Goal: Information Seeking & Learning: Find specific fact

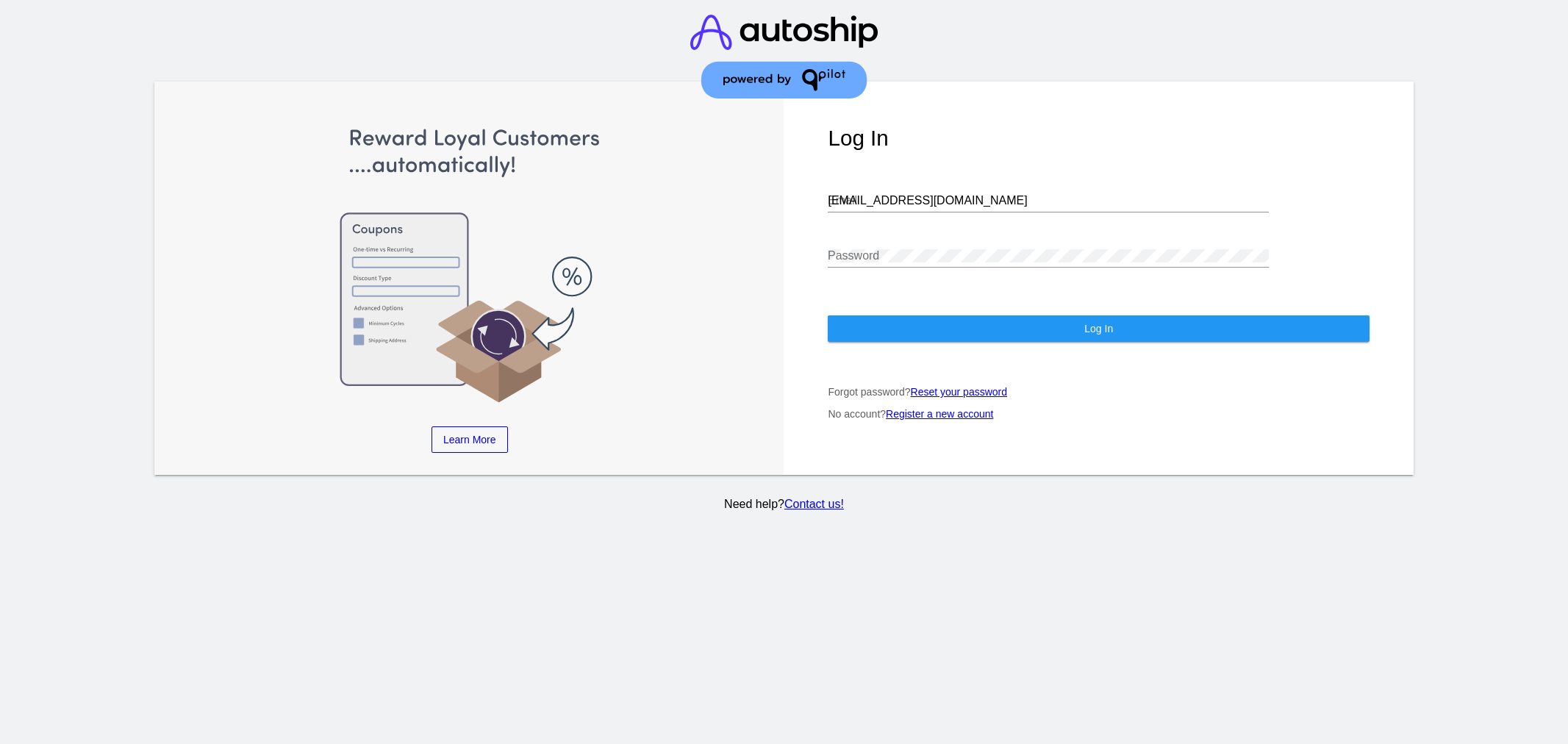
click at [938, 194] on input "[EMAIL_ADDRESS][DOMAIN_NAME]" at bounding box center [1048, 201] width 442 height 13
drag, startPoint x: 0, startPoint y: 0, endPoint x: 938, endPoint y: 187, distance: 956.5
click at [938, 194] on input "[EMAIL_ADDRESS][DOMAIN_NAME]" at bounding box center [1048, 201] width 442 height 13
type input "[EMAIL_ADDRESS][DOMAIN_NAME]"
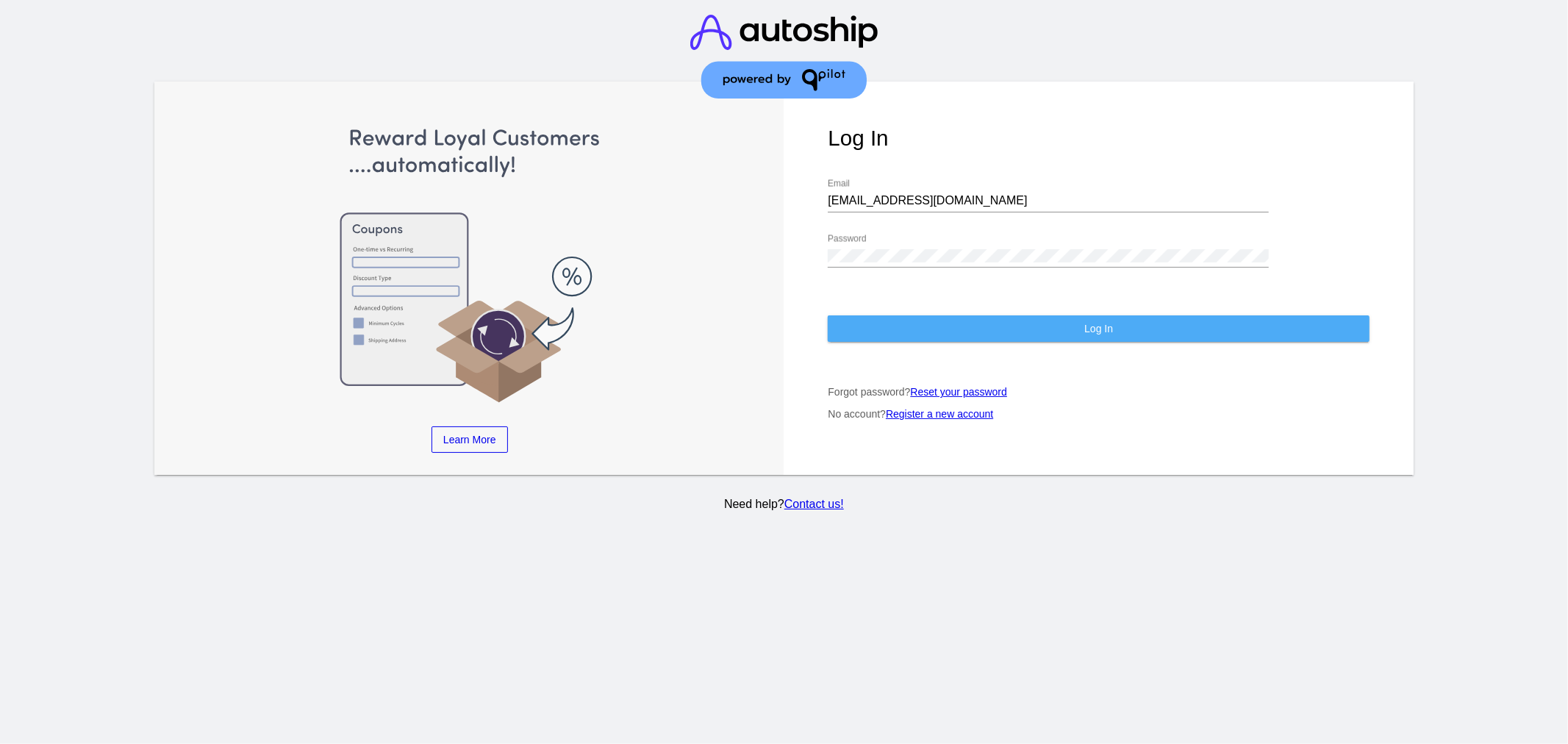
click at [897, 316] on button "Log In" at bounding box center [1098, 329] width 541 height 27
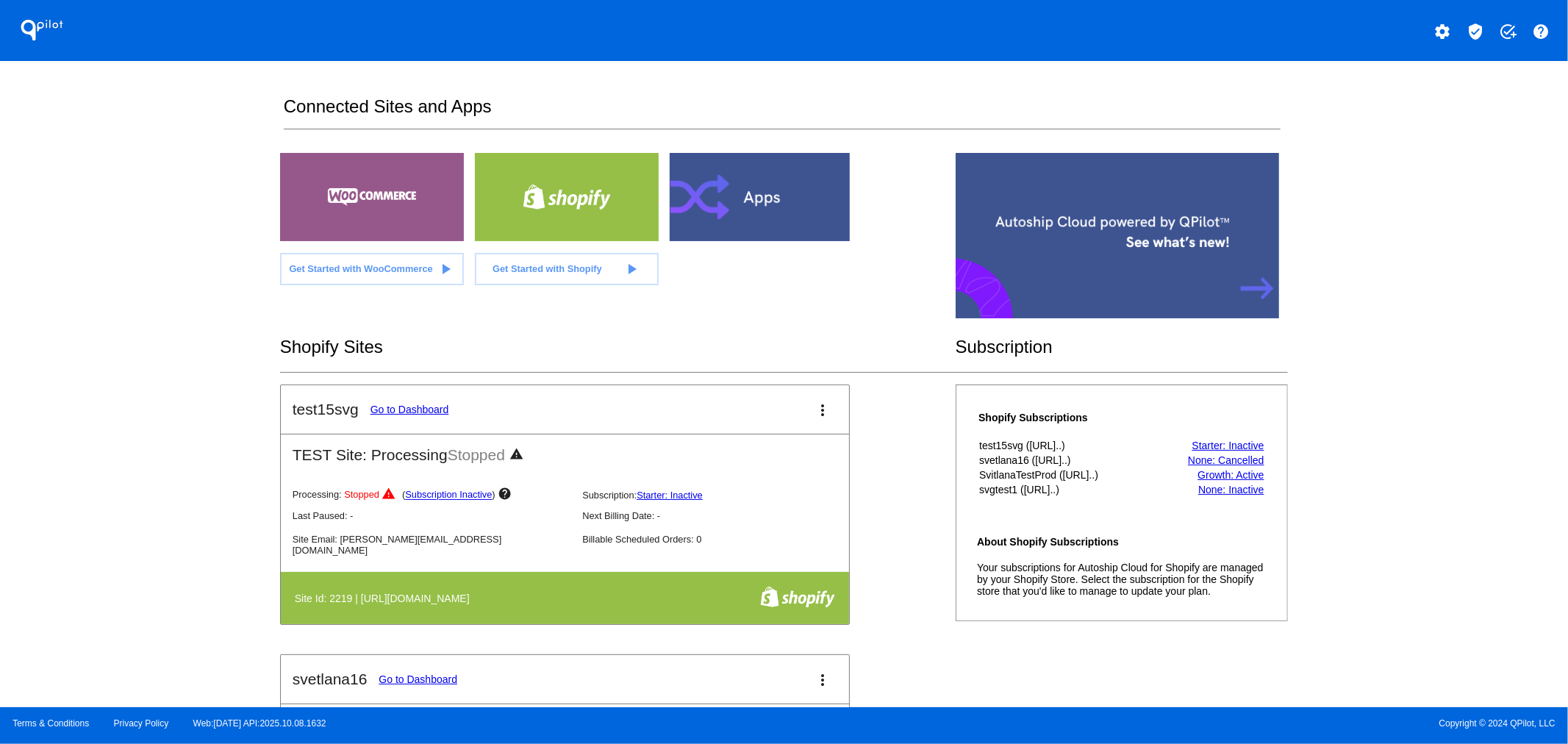
click at [1476, 38] on mat-icon "verified_user" at bounding box center [1475, 32] width 18 height 18
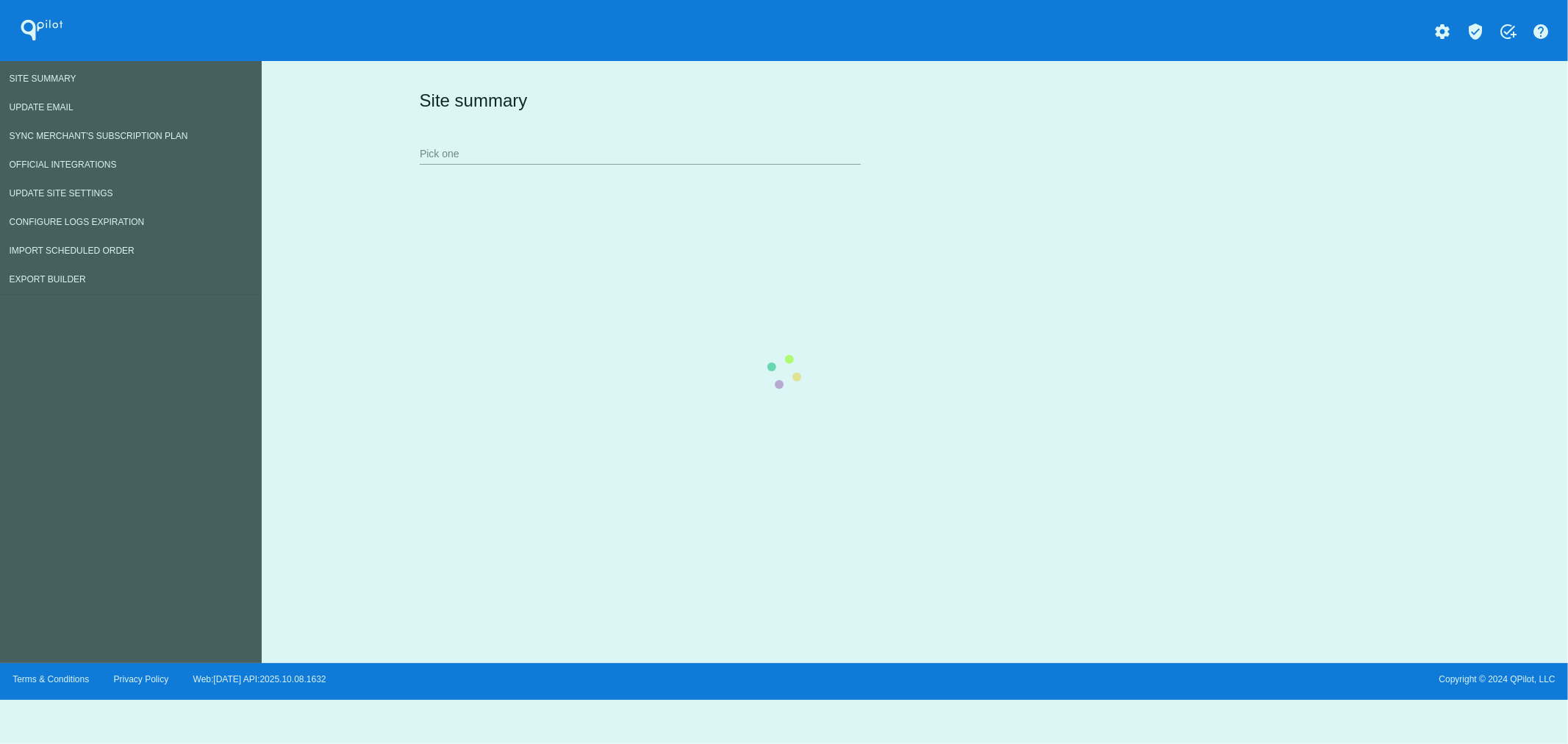
click at [483, 149] on input "Pick one" at bounding box center [640, 154] width 442 height 12
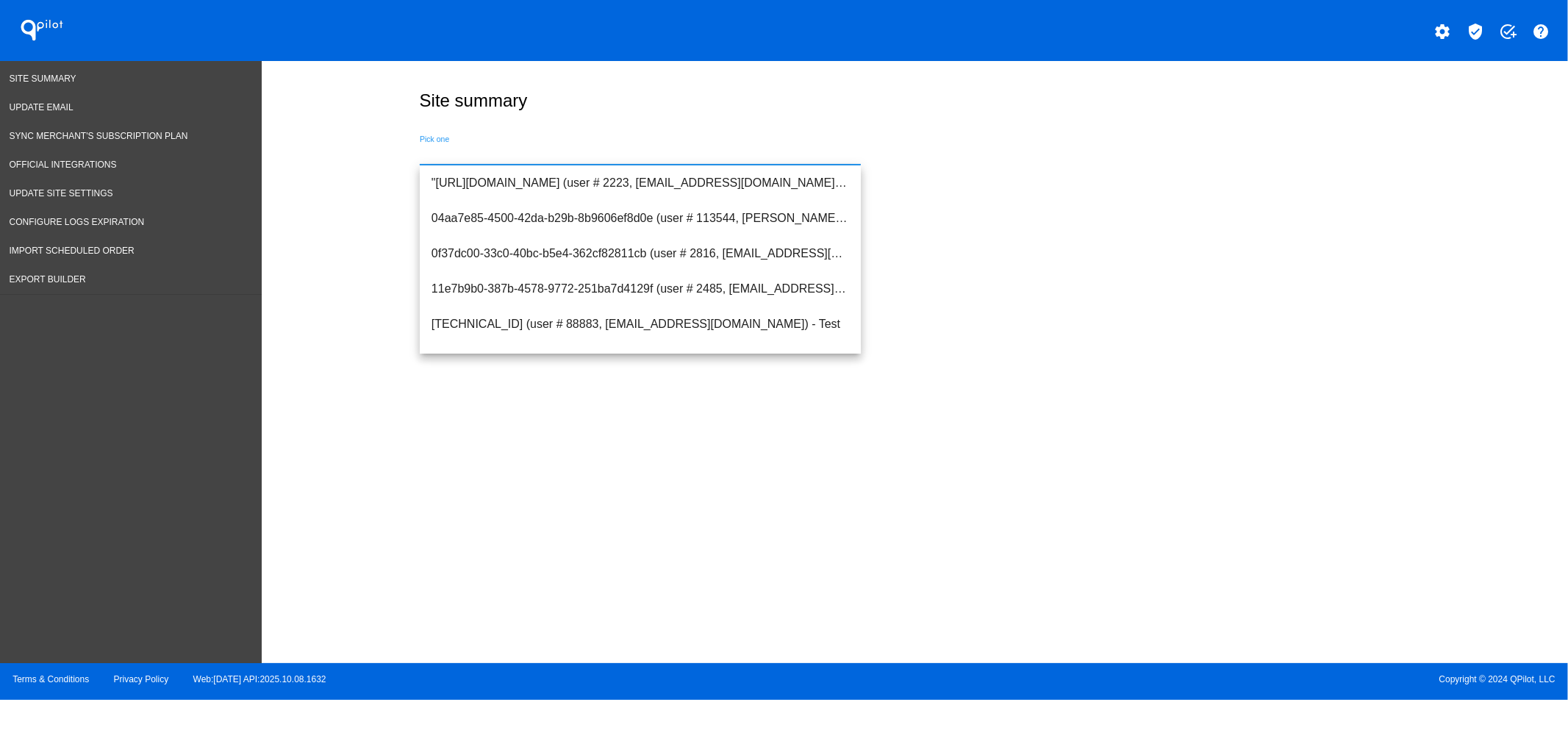
click at [485, 149] on input "Pick one" at bounding box center [640, 154] width 442 height 12
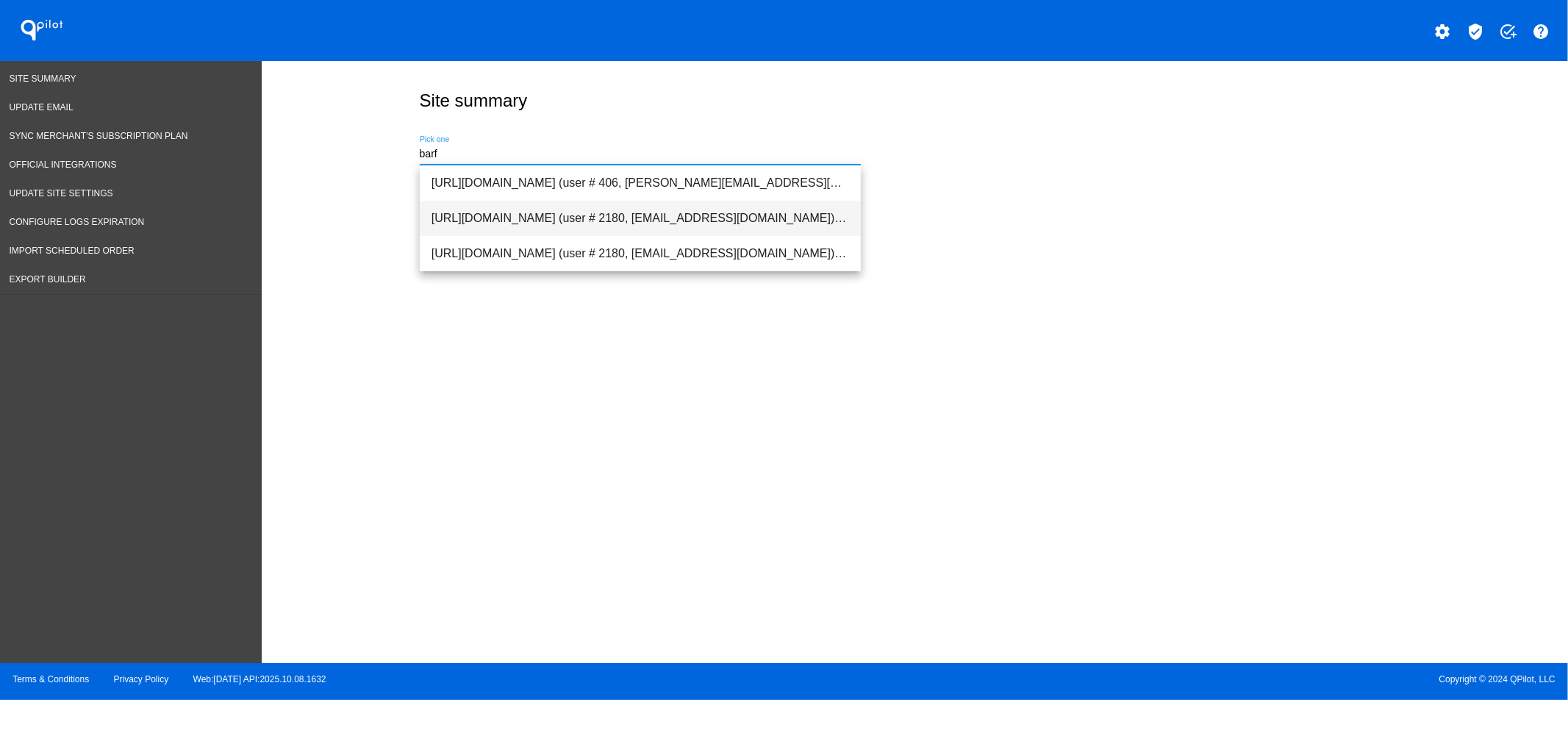
click at [493, 214] on span "[URL][DOMAIN_NAME] (user # 2180, [EMAIL_ADDRESS][DOMAIN_NAME]) - Production" at bounding box center [640, 219] width 417 height 36
type input "[URL][DOMAIN_NAME] (user # 2180, [EMAIL_ADDRESS][DOMAIN_NAME]) - Production"
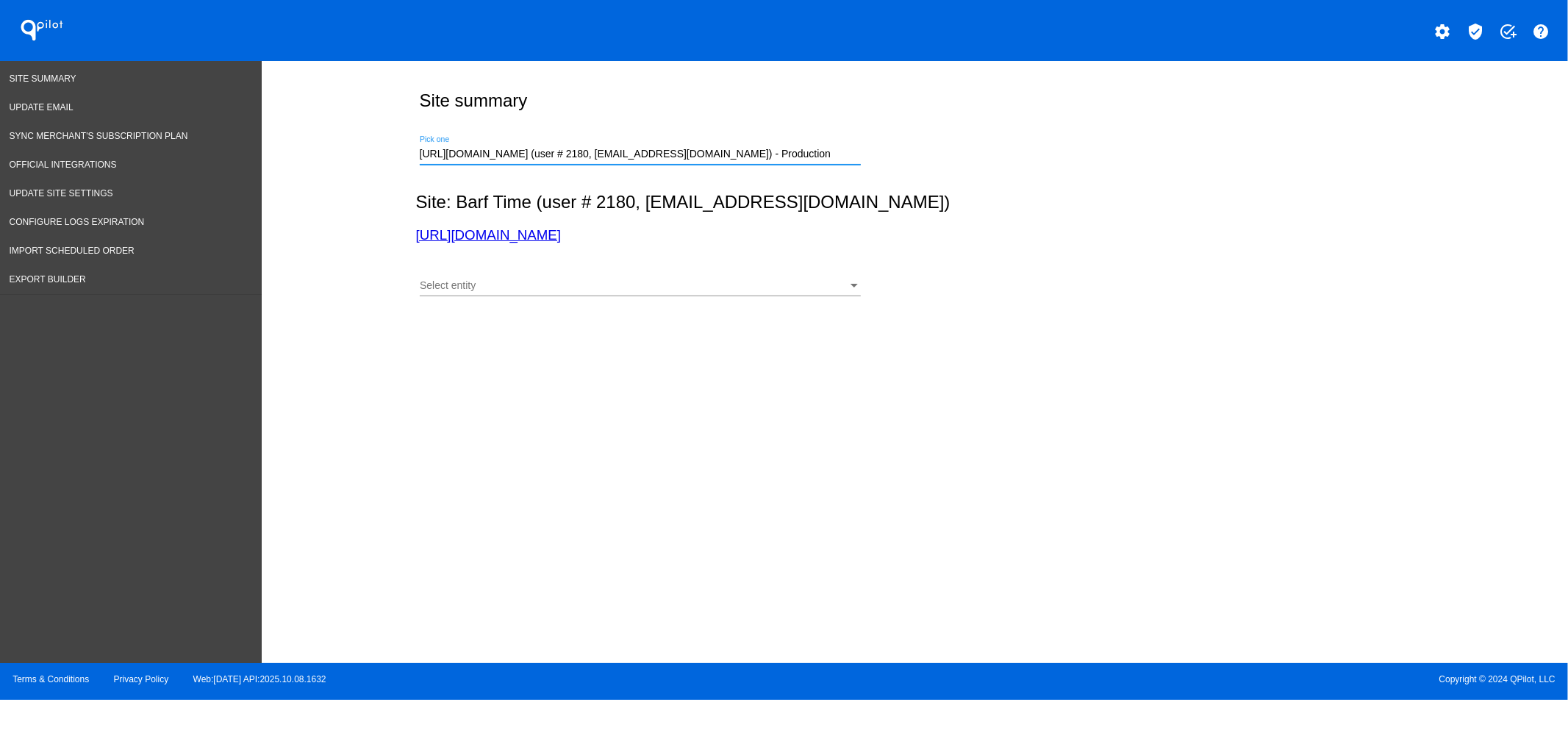
click at [518, 283] on div "Select entity" at bounding box center [634, 285] width 428 height 12
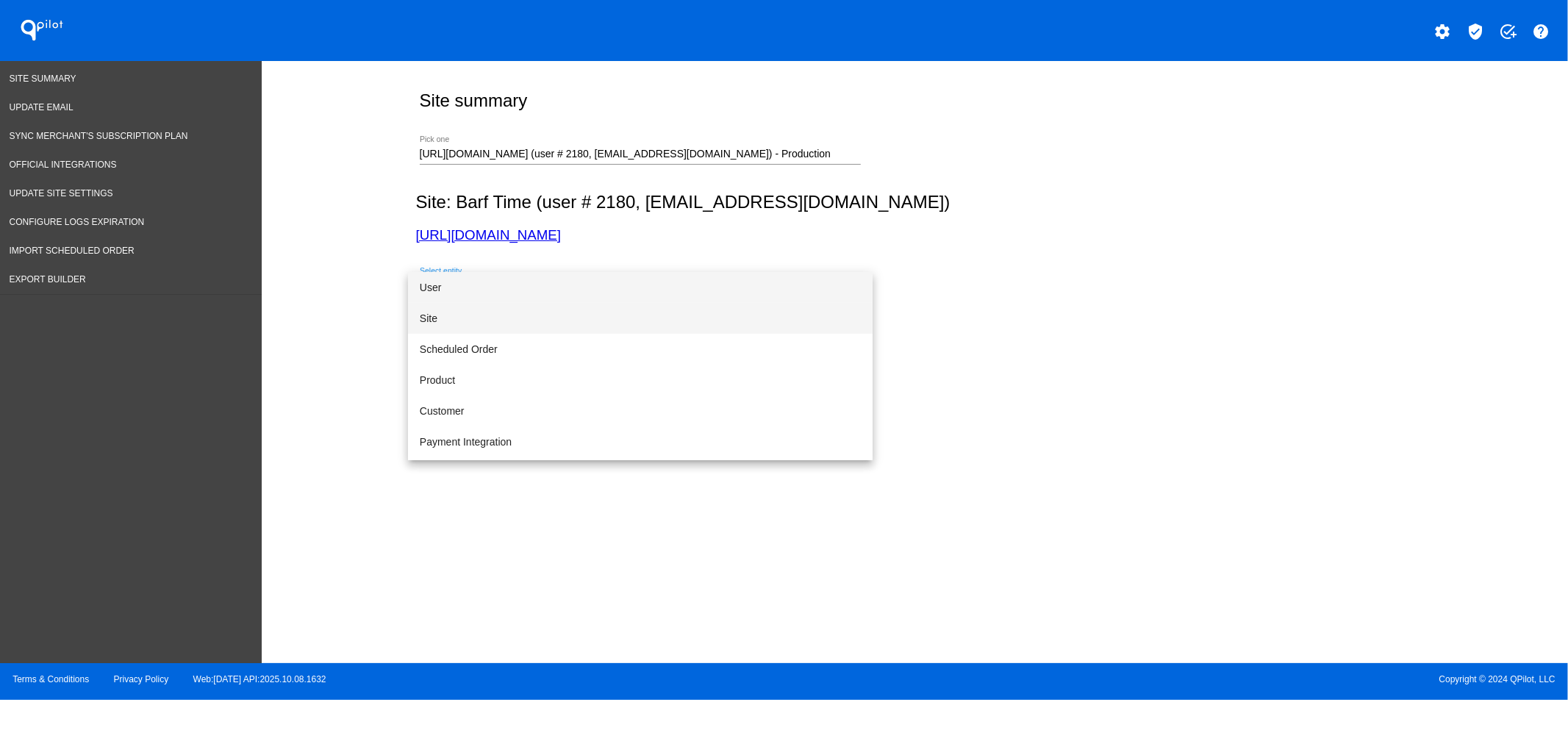
click at [476, 320] on span "Site" at bounding box center [640, 318] width 442 height 31
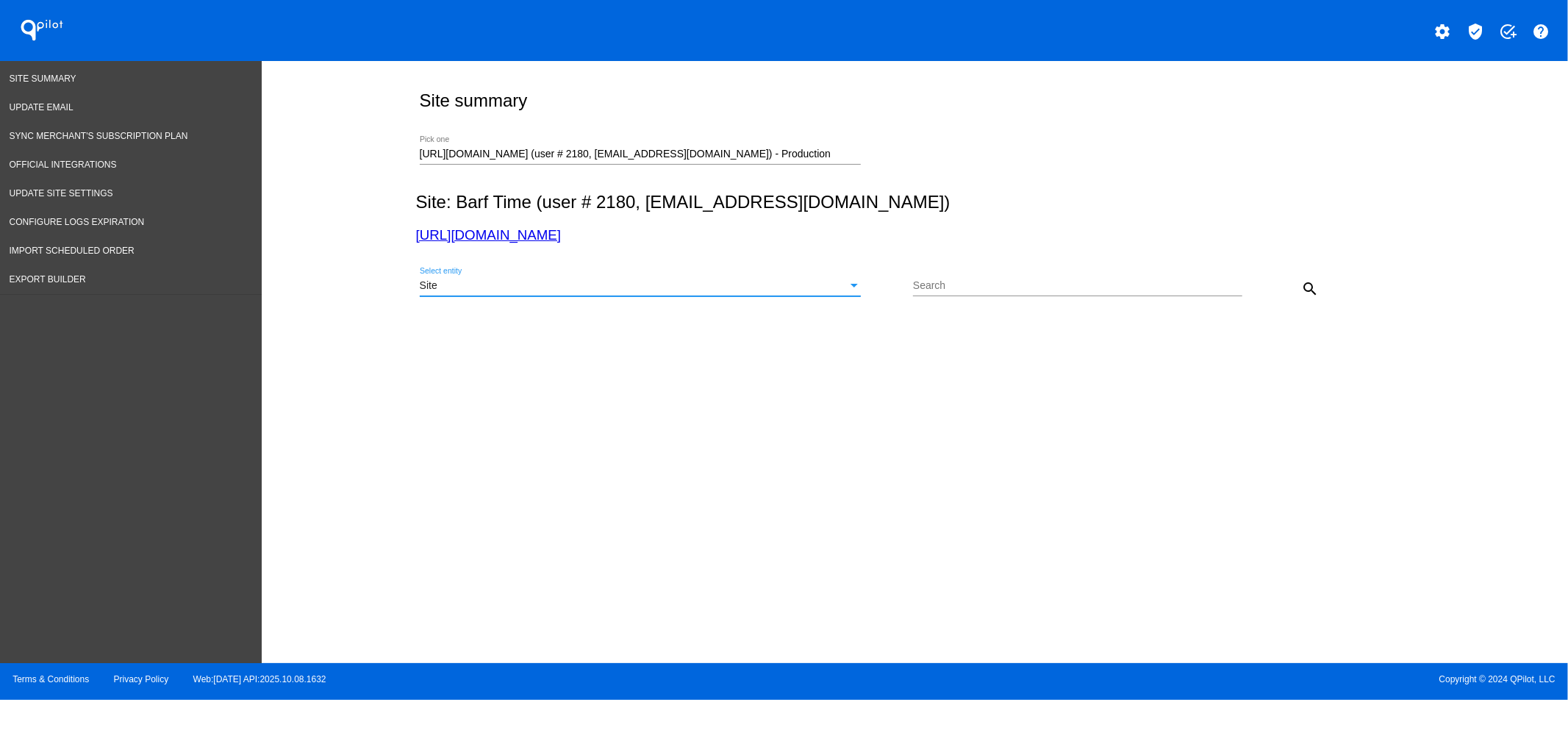
click at [1307, 281] on mat-icon "search" at bounding box center [1310, 289] width 18 height 18
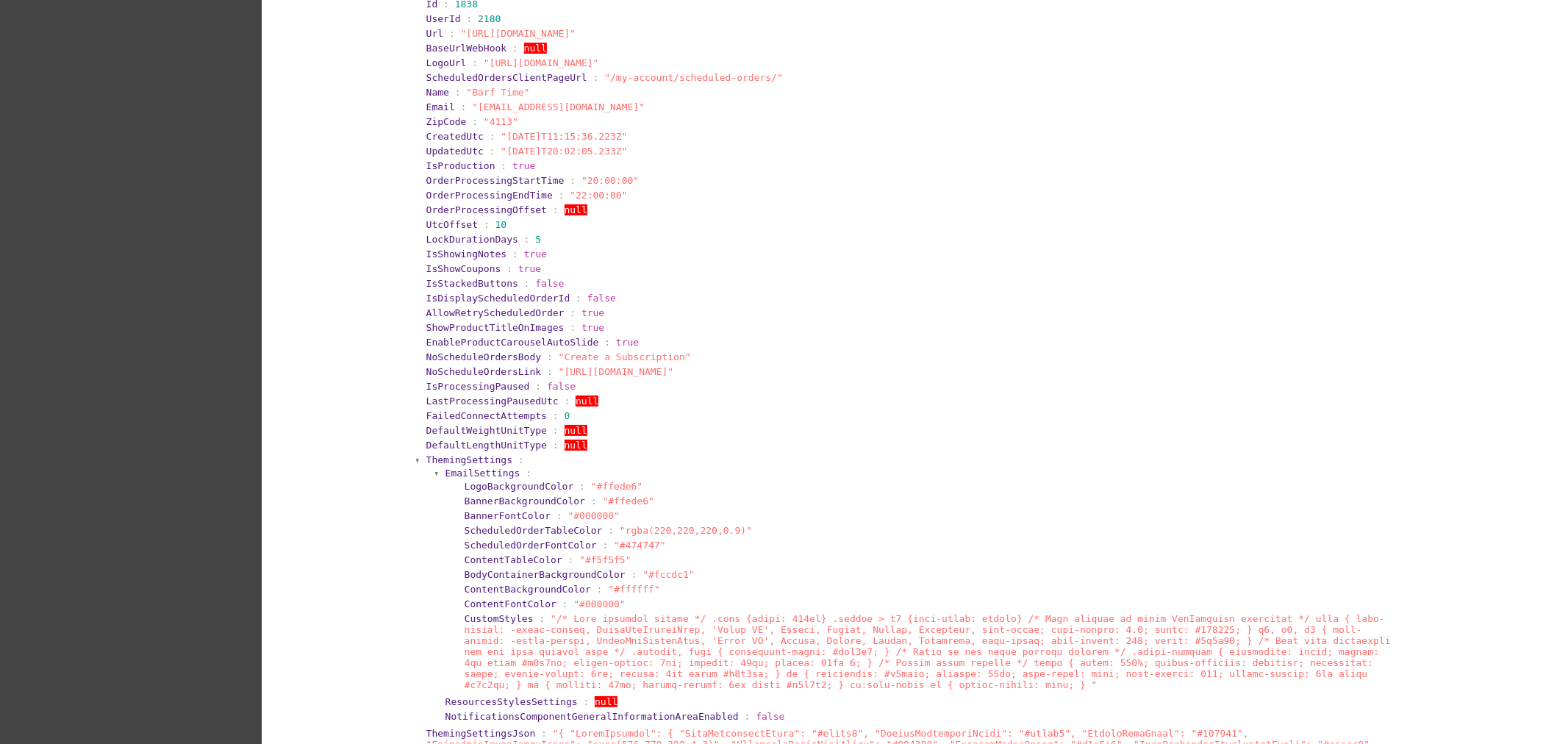
scroll to position [332, 0]
drag, startPoint x: 567, startPoint y: 245, endPoint x: 410, endPoint y: 245, distance: 157.0
click at [476, 241] on span "LockDurationDays" at bounding box center [472, 235] width 92 height 11
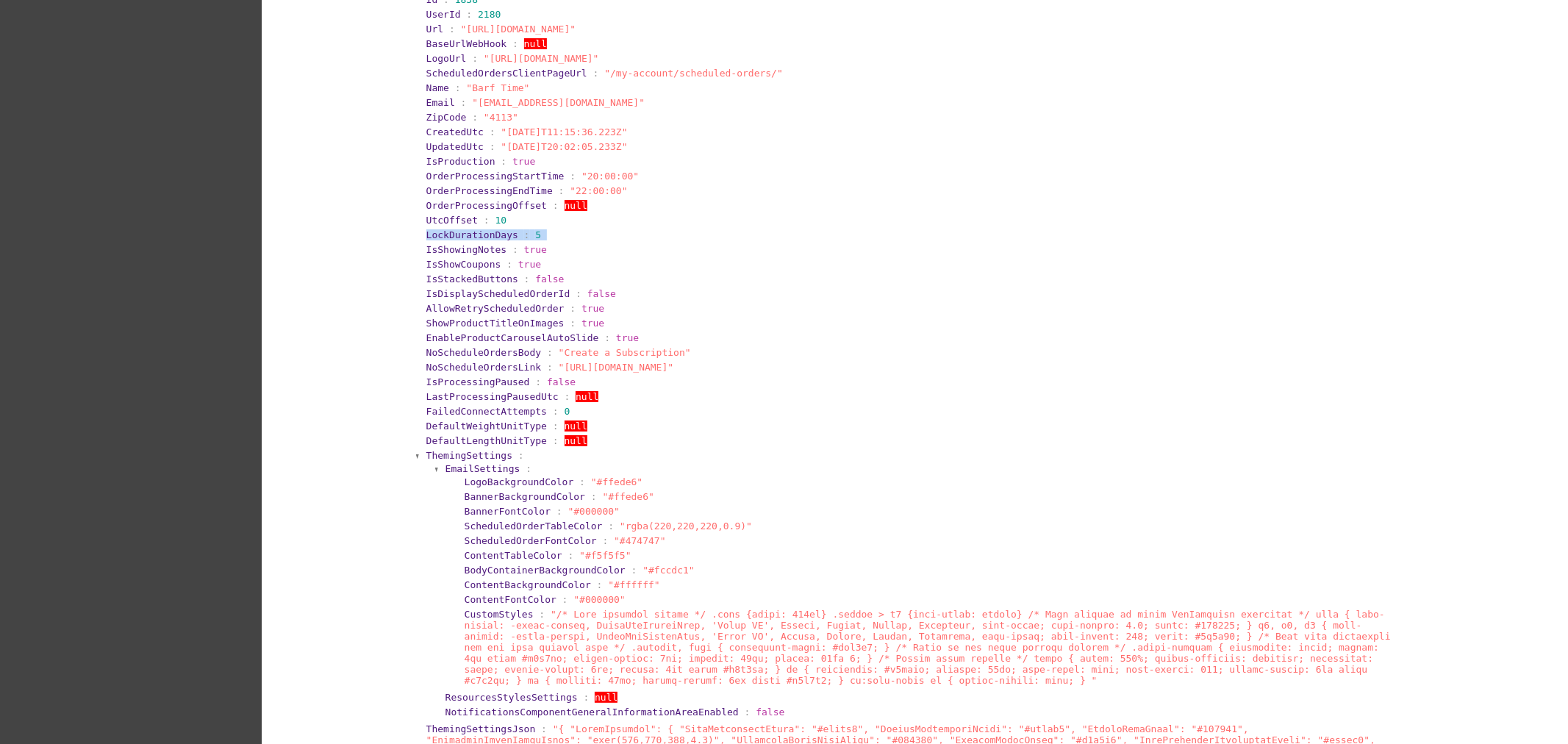
click at [476, 241] on span "LockDurationDays" at bounding box center [472, 235] width 92 height 11
click at [695, 402] on section "LastProcessingPausedUtc : null" at bounding box center [916, 397] width 979 height 11
click at [450, 461] on span "ThemingSettings" at bounding box center [469, 455] width 86 height 11
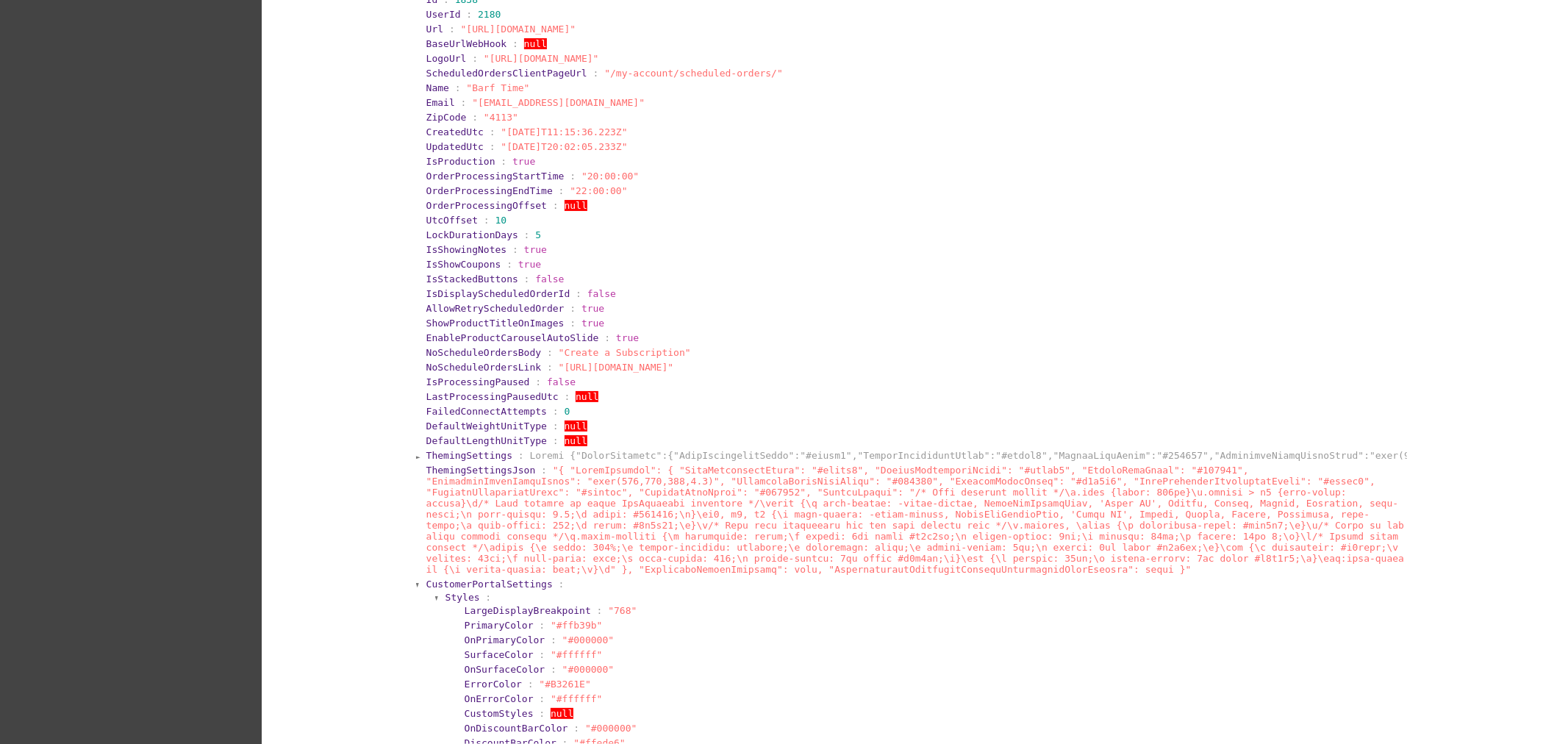
click at [459, 252] on span "IsShowingNotes" at bounding box center [466, 250] width 81 height 11
click at [458, 241] on span "LockDurationDays" at bounding box center [472, 235] width 92 height 11
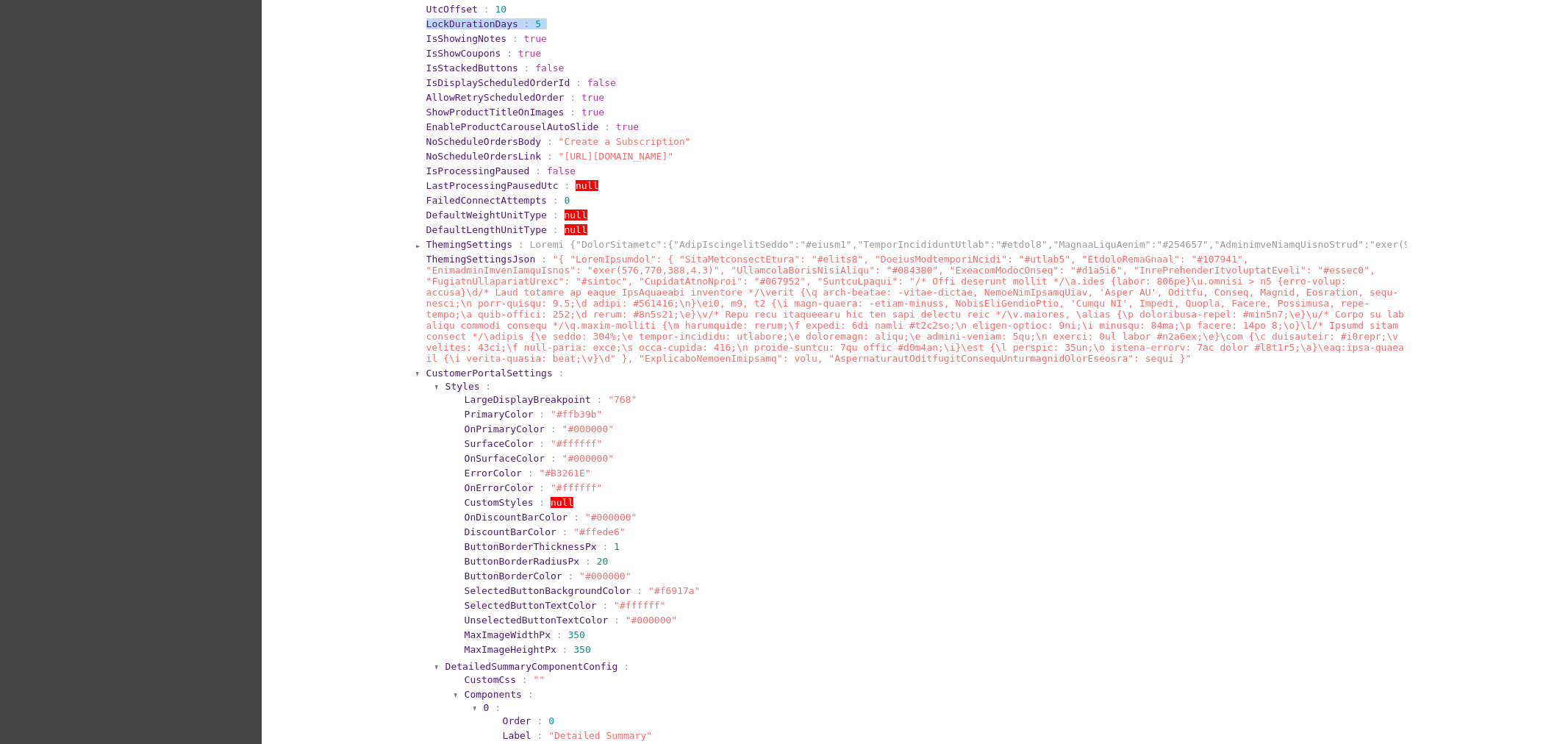
scroll to position [561, 0]
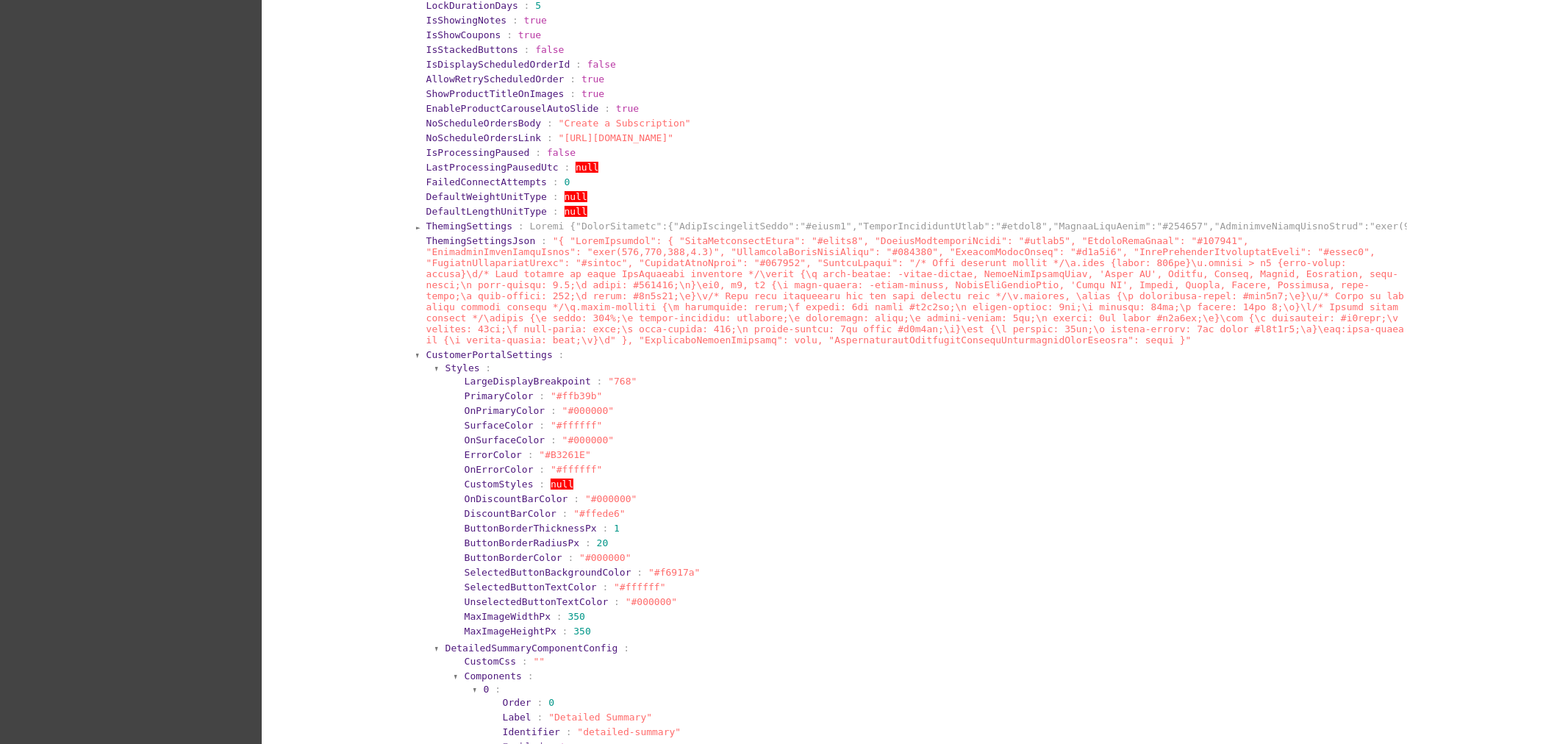
click at [479, 359] on span "CustomerPortalSettings" at bounding box center [490, 355] width 127 height 11
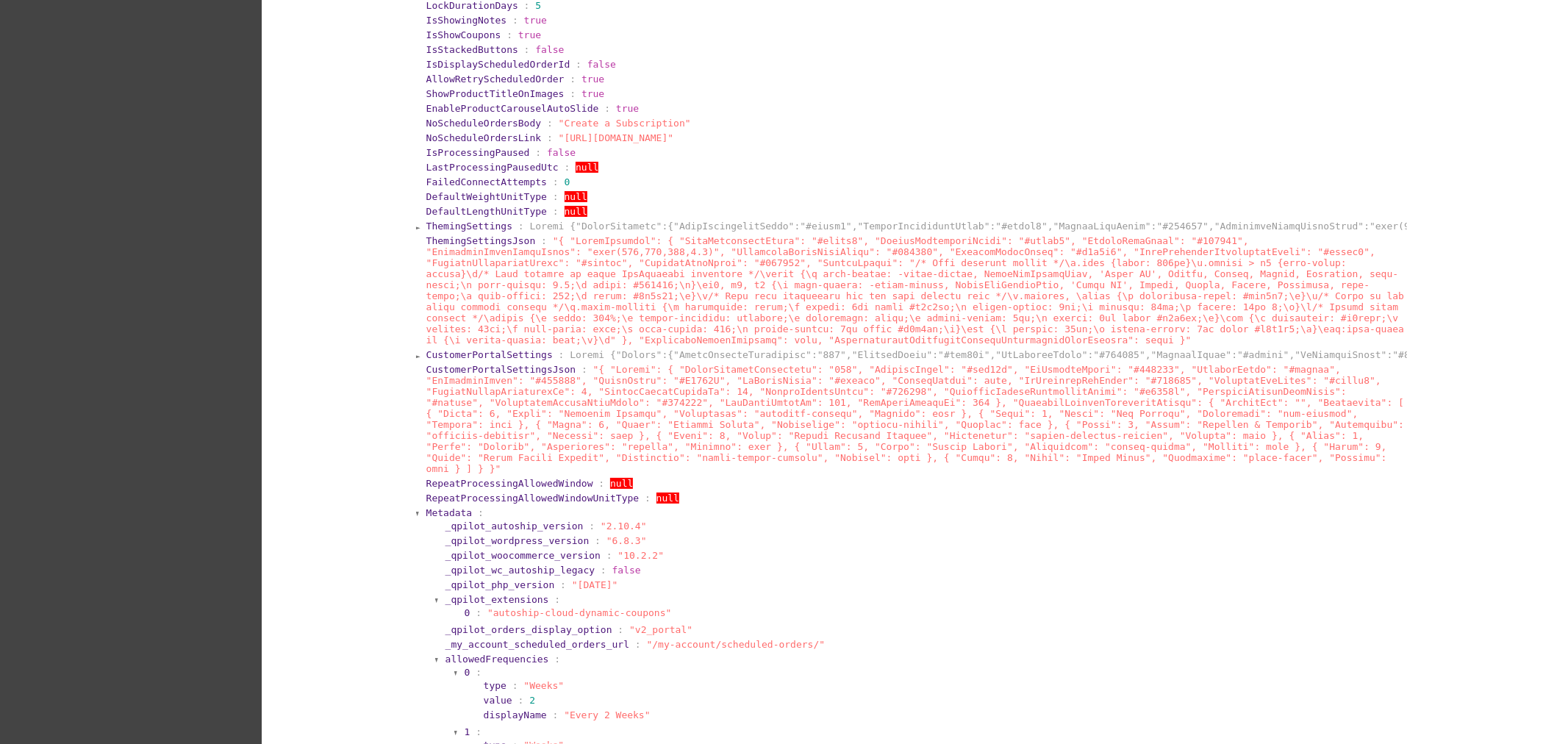
click at [426, 515] on span "Metadata" at bounding box center [450, 513] width 46 height 11
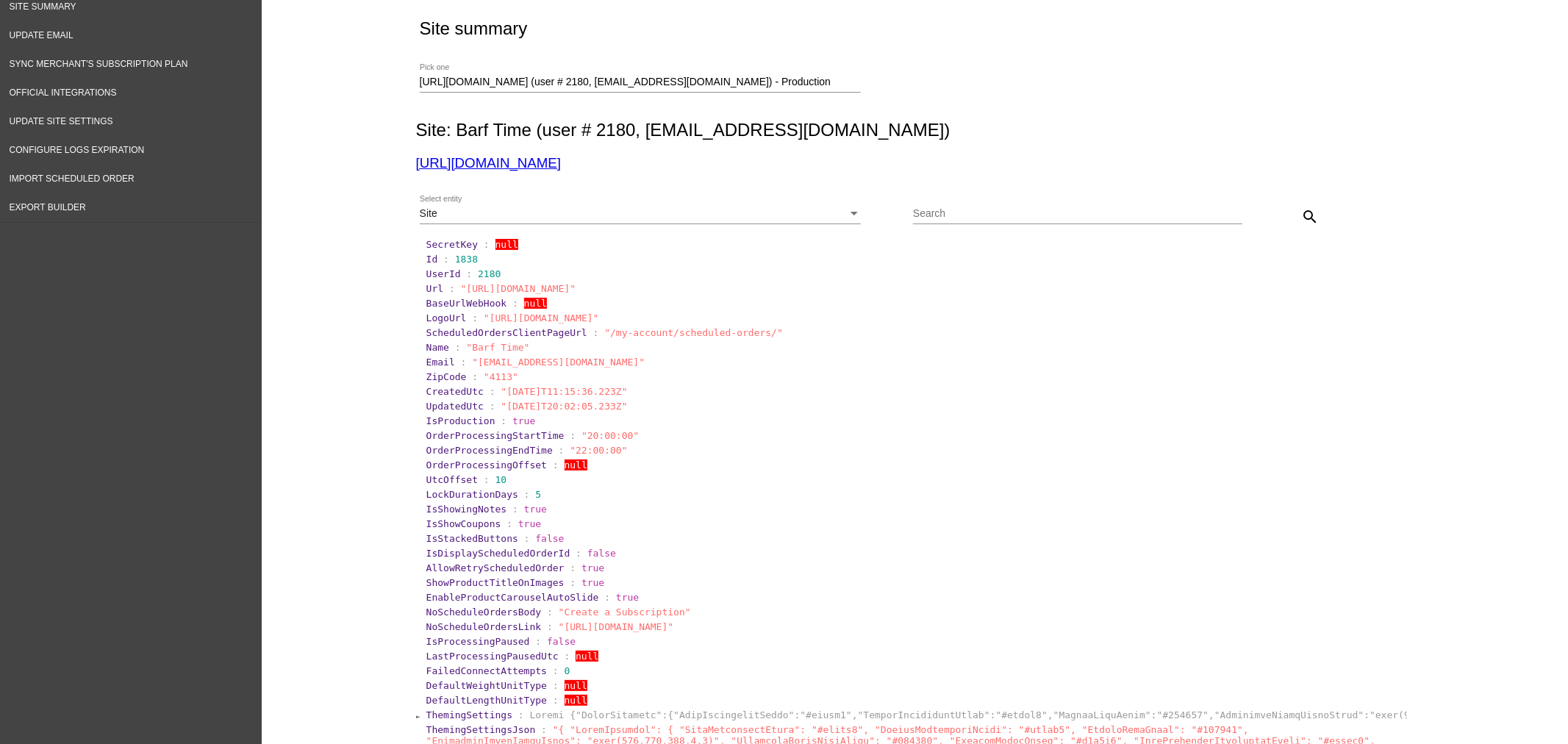
scroll to position [78, 0]
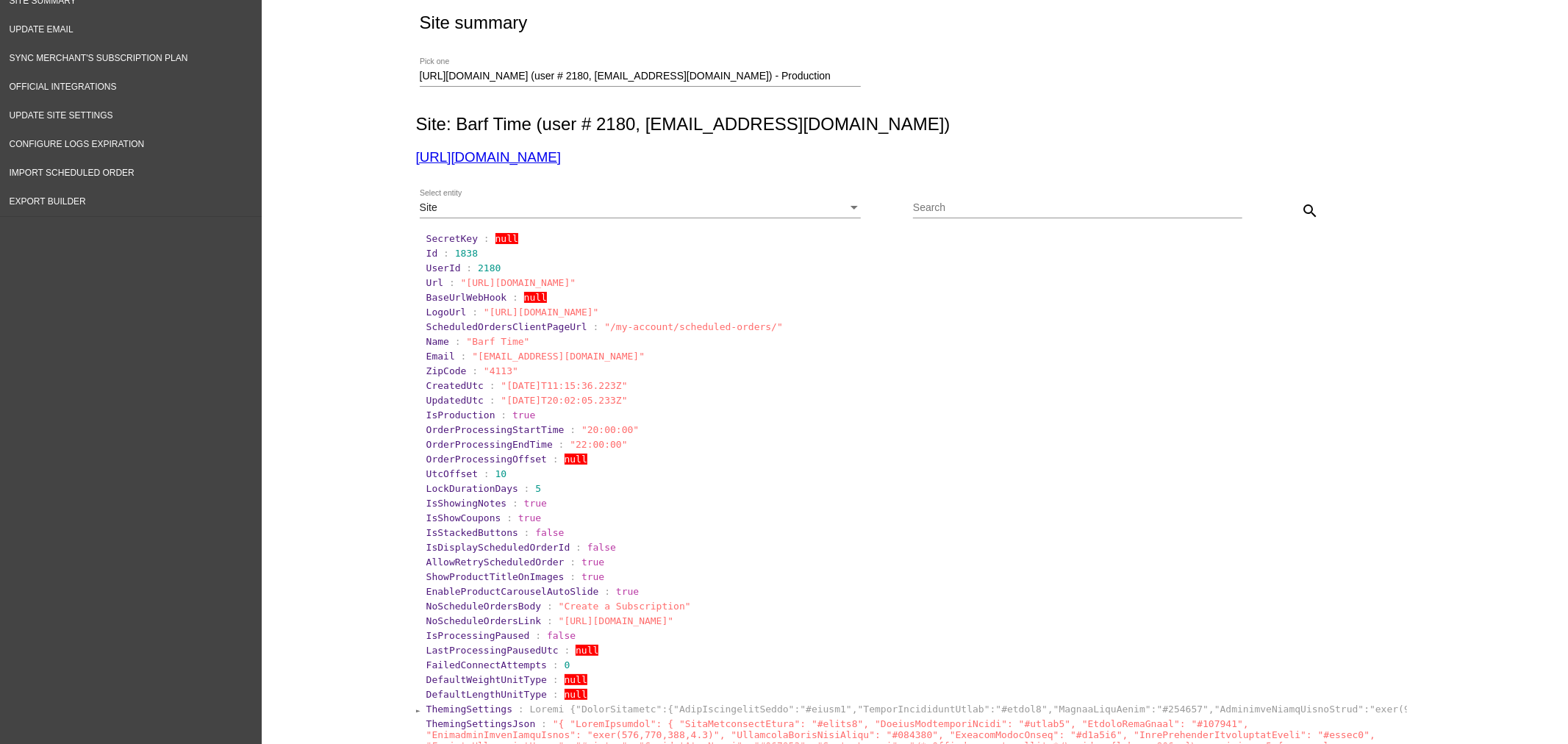
click at [503, 465] on span "OrderProcessingOffset" at bounding box center [486, 459] width 120 height 11
click at [500, 490] on section "LockDurationDays : 5" at bounding box center [915, 489] width 982 height 14
drag, startPoint x: 500, startPoint y: 490, endPoint x: 800, endPoint y: 538, distance: 303.8
click at [502, 491] on section "LockDurationDays : 5" at bounding box center [915, 489] width 982 height 14
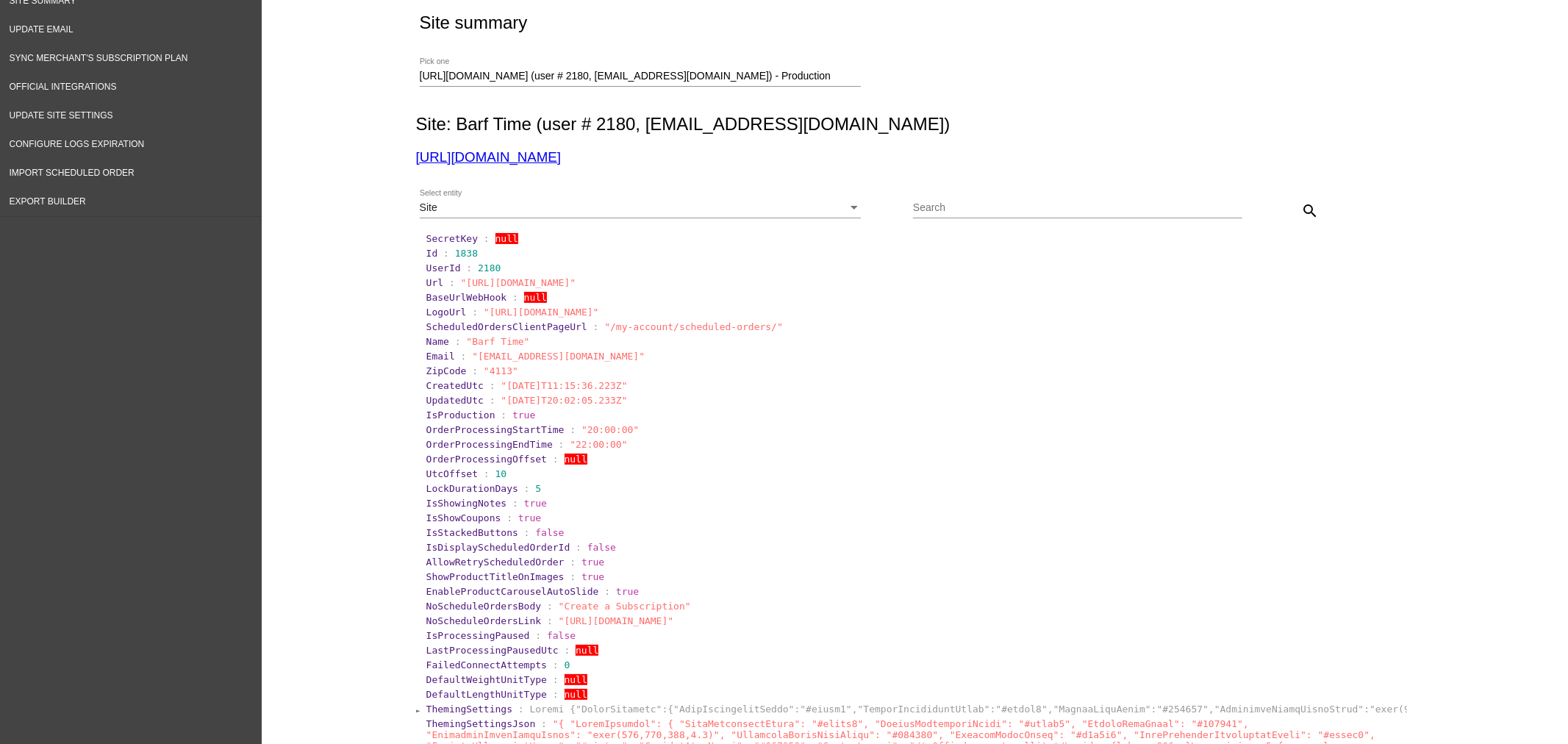
click at [759, 524] on section "IsShowCoupons : true" at bounding box center [916, 518] width 979 height 11
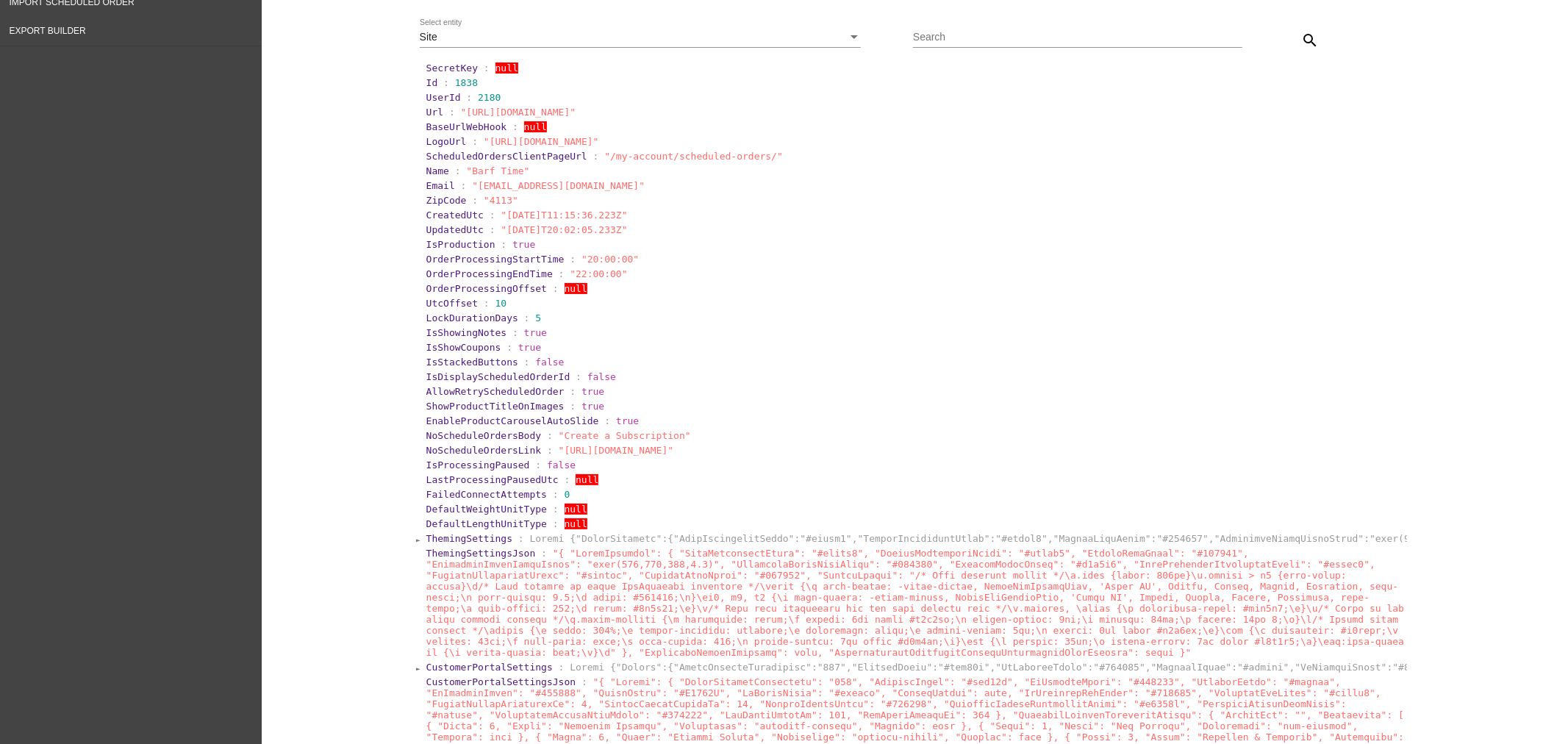
scroll to position [261, 0]
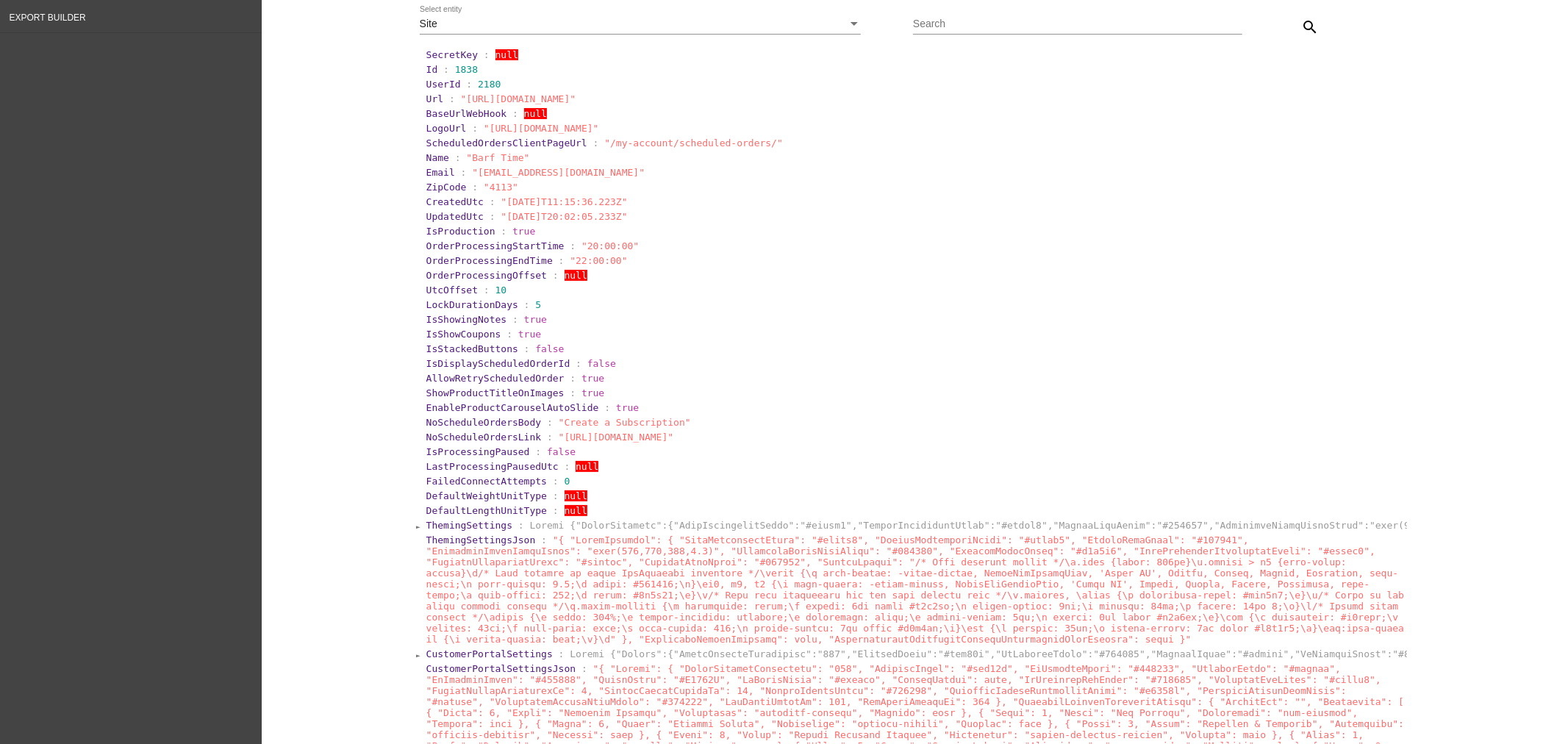
click at [446, 310] on span "LockDurationDays" at bounding box center [472, 304] width 92 height 11
drag, startPoint x: 1177, startPoint y: 450, endPoint x: 413, endPoint y: 424, distance: 764.4
click at [408, 420] on div "Site summary [URL][DOMAIN_NAME] (user # 2180, [EMAIL_ADDRESS][DOMAIN_NAME]) - P…" at bounding box center [912, 570] width 1008 height 1542
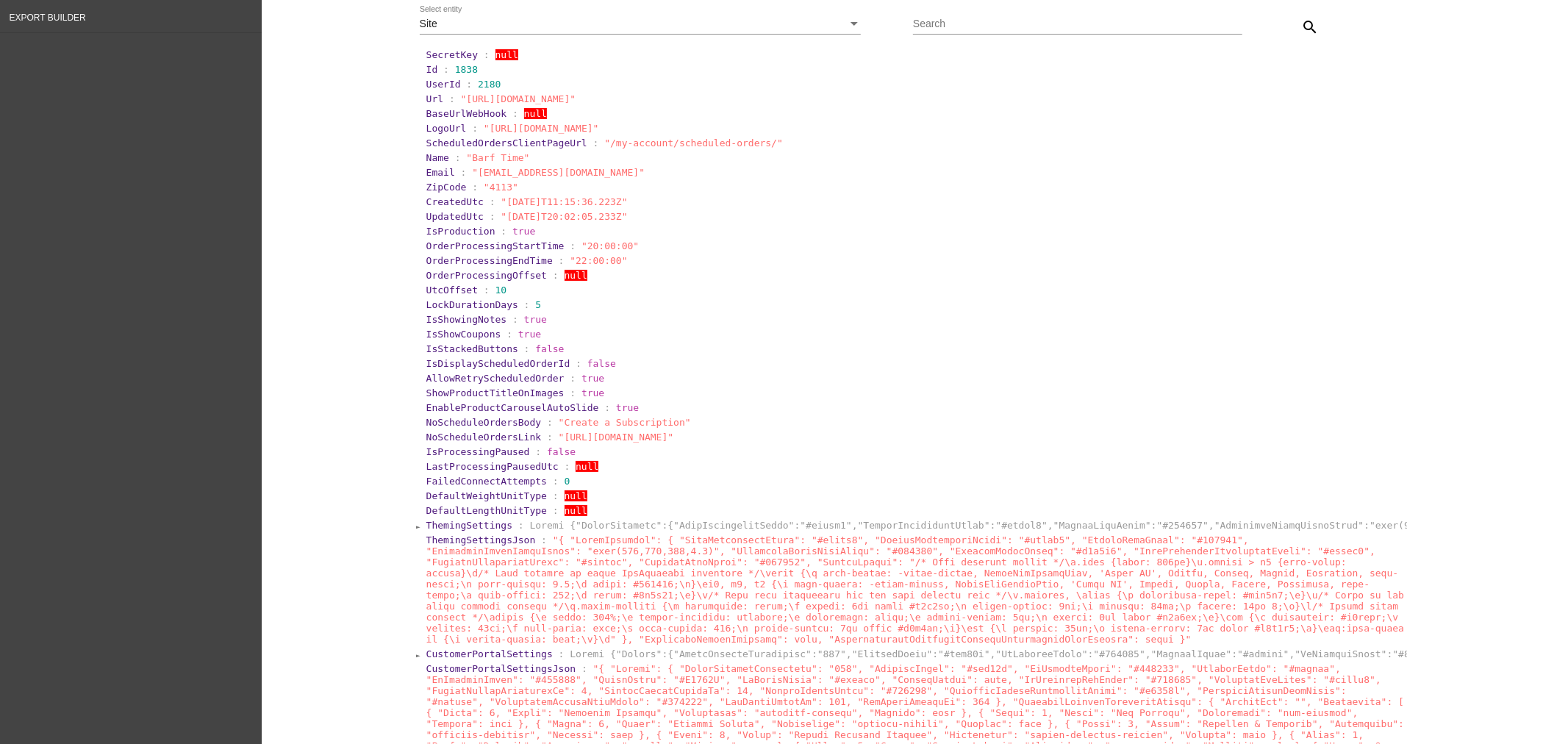
click at [490, 472] on span "LastProcessingPausedUtc" at bounding box center [492, 467] width 132 height 11
click at [469, 310] on span "LockDurationDays" at bounding box center [472, 304] width 92 height 11
click at [587, 340] on section "IsShowCoupons : true" at bounding box center [916, 334] width 979 height 11
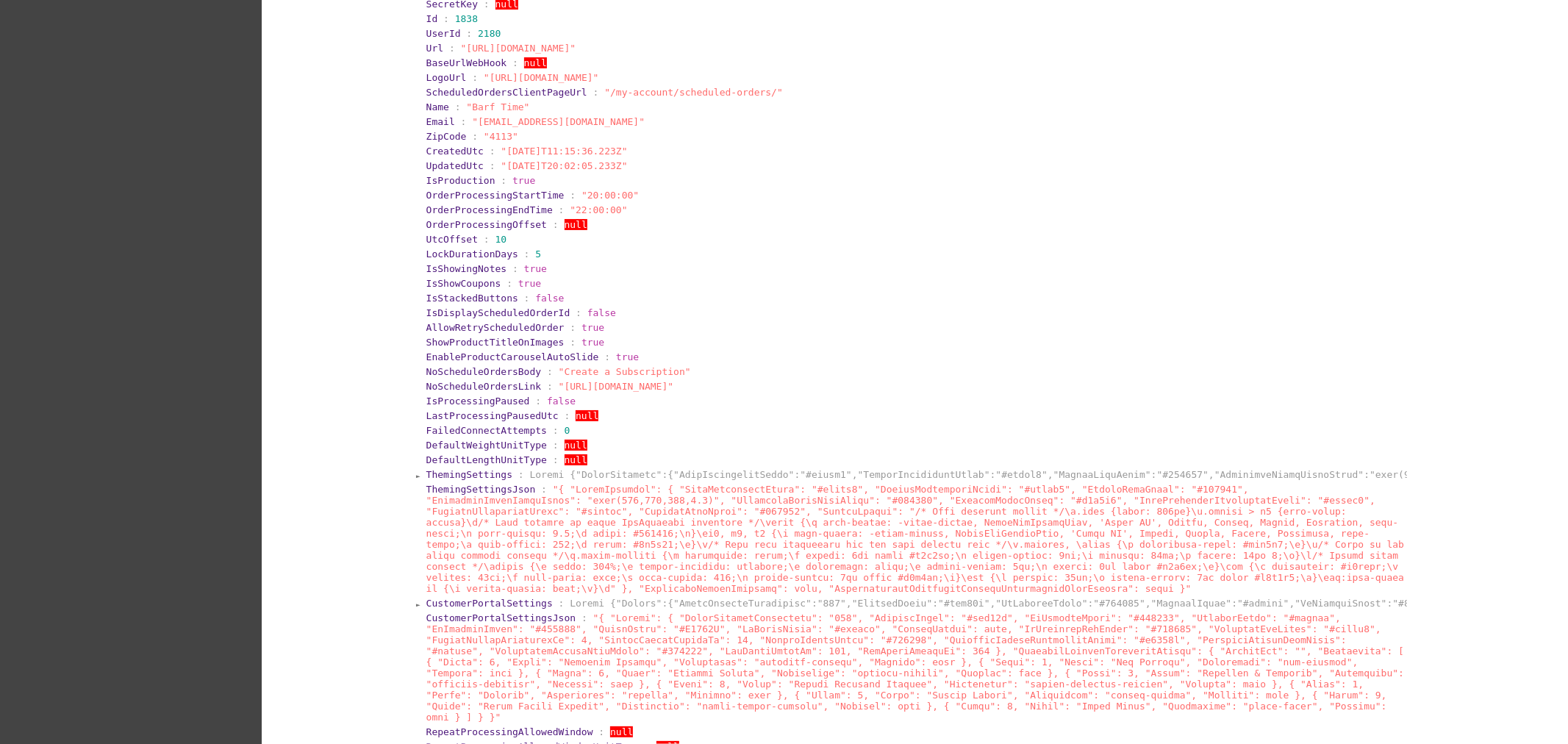
scroll to position [320, 0]
